Goal: Information Seeking & Learning: Learn about a topic

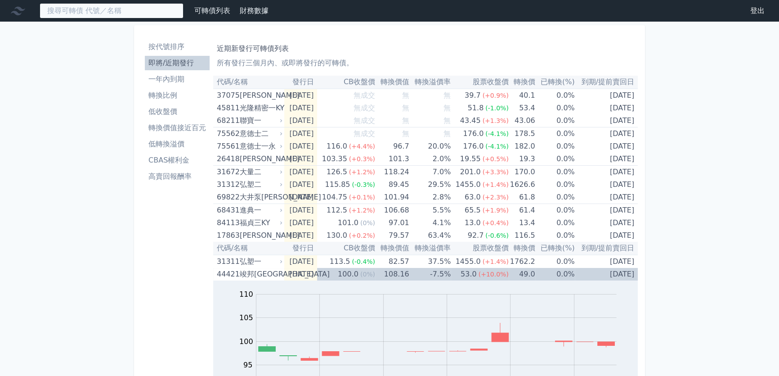
click at [93, 8] on input at bounding box center [112, 10] width 144 height 15
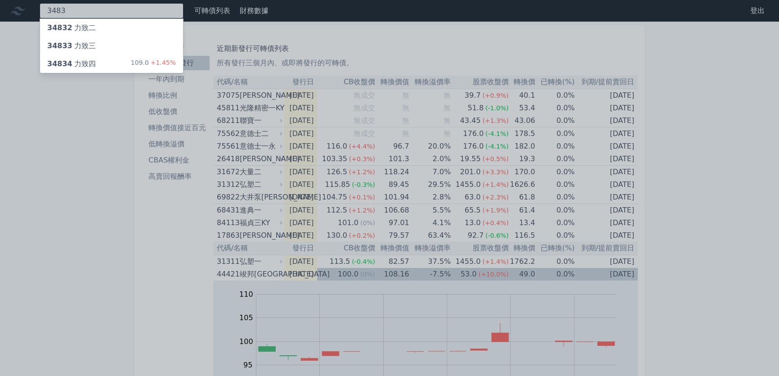
type input "3483"
click at [109, 64] on div "34834 力致四 109.0 +1.45%" at bounding box center [111, 64] width 143 height 18
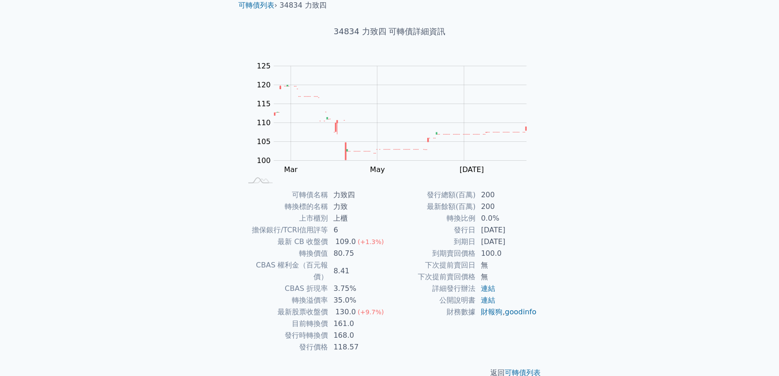
scroll to position [40, 0]
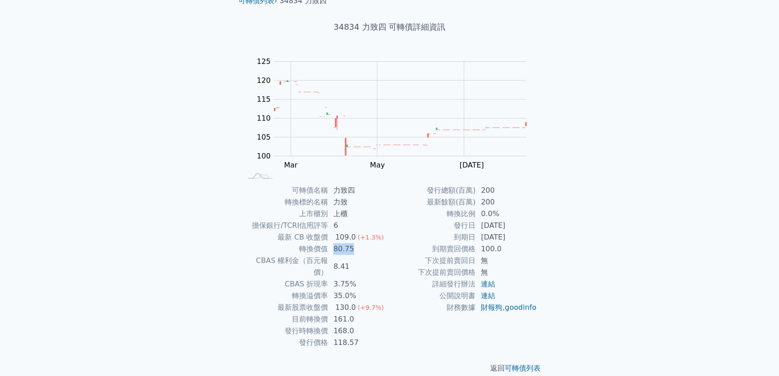
drag, startPoint x: 355, startPoint y: 250, endPoint x: 335, endPoint y: 247, distance: 20.4
click at [335, 247] on td "80.75" at bounding box center [359, 249] width 62 height 12
drag, startPoint x: 334, startPoint y: 258, endPoint x: 352, endPoint y: 258, distance: 18.4
click at [352, 258] on td "8.41" at bounding box center [359, 266] width 62 height 23
drag, startPoint x: 336, startPoint y: 237, endPoint x: 352, endPoint y: 237, distance: 15.7
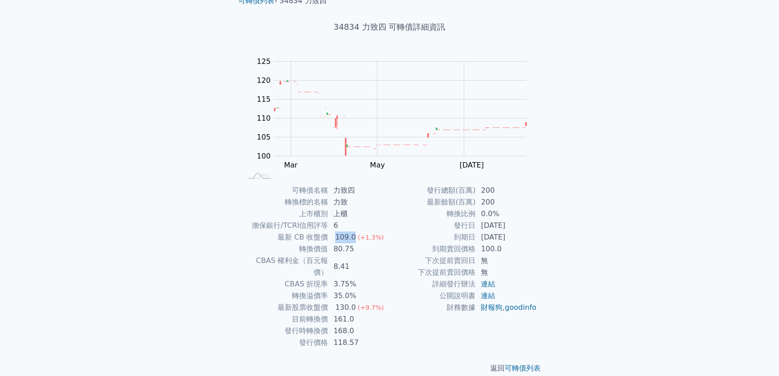
click at [352, 237] on div "109.0" at bounding box center [345, 237] width 24 height 12
drag, startPoint x: 336, startPoint y: 258, endPoint x: 360, endPoint y: 258, distance: 23.8
click at [360, 258] on td "8.41" at bounding box center [359, 266] width 62 height 23
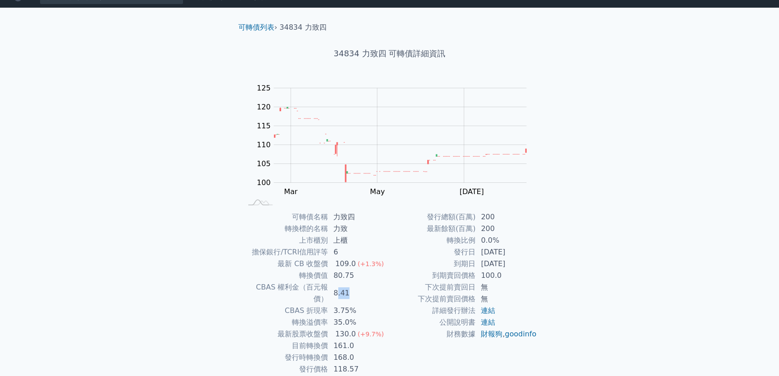
scroll to position [0, 0]
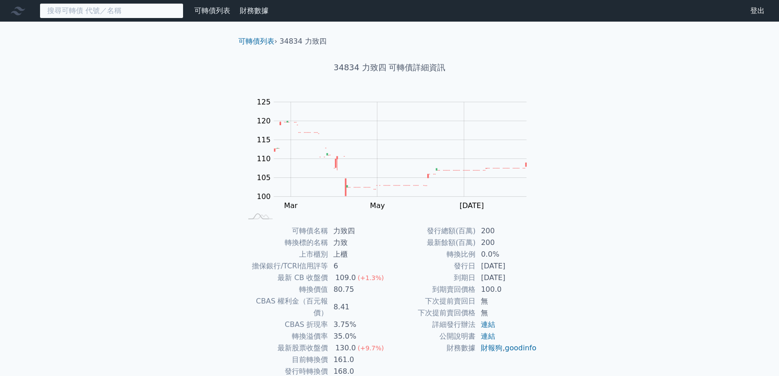
click at [81, 14] on input at bounding box center [112, 10] width 144 height 15
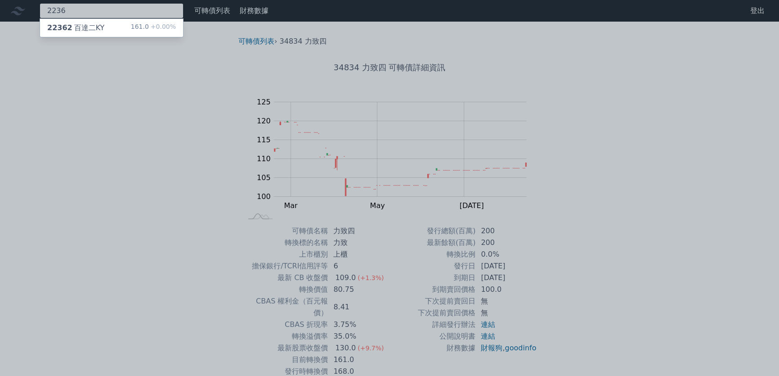
type input "2236"
click at [97, 33] on div "22362 百達二KY" at bounding box center [75, 27] width 57 height 11
